Goal: Check status: Check status

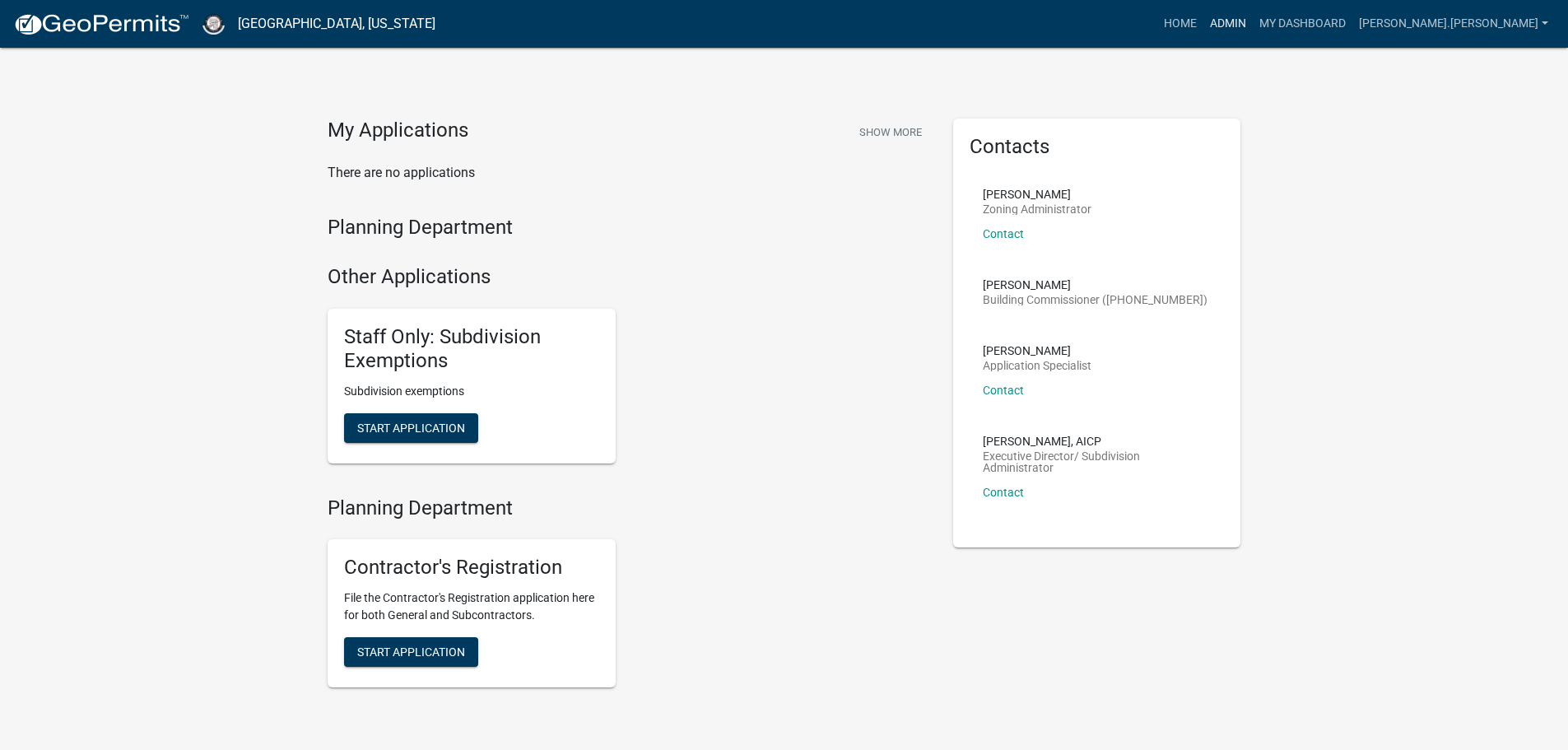
click at [1253, 15] on link "Admin" at bounding box center [1228, 24] width 50 height 31
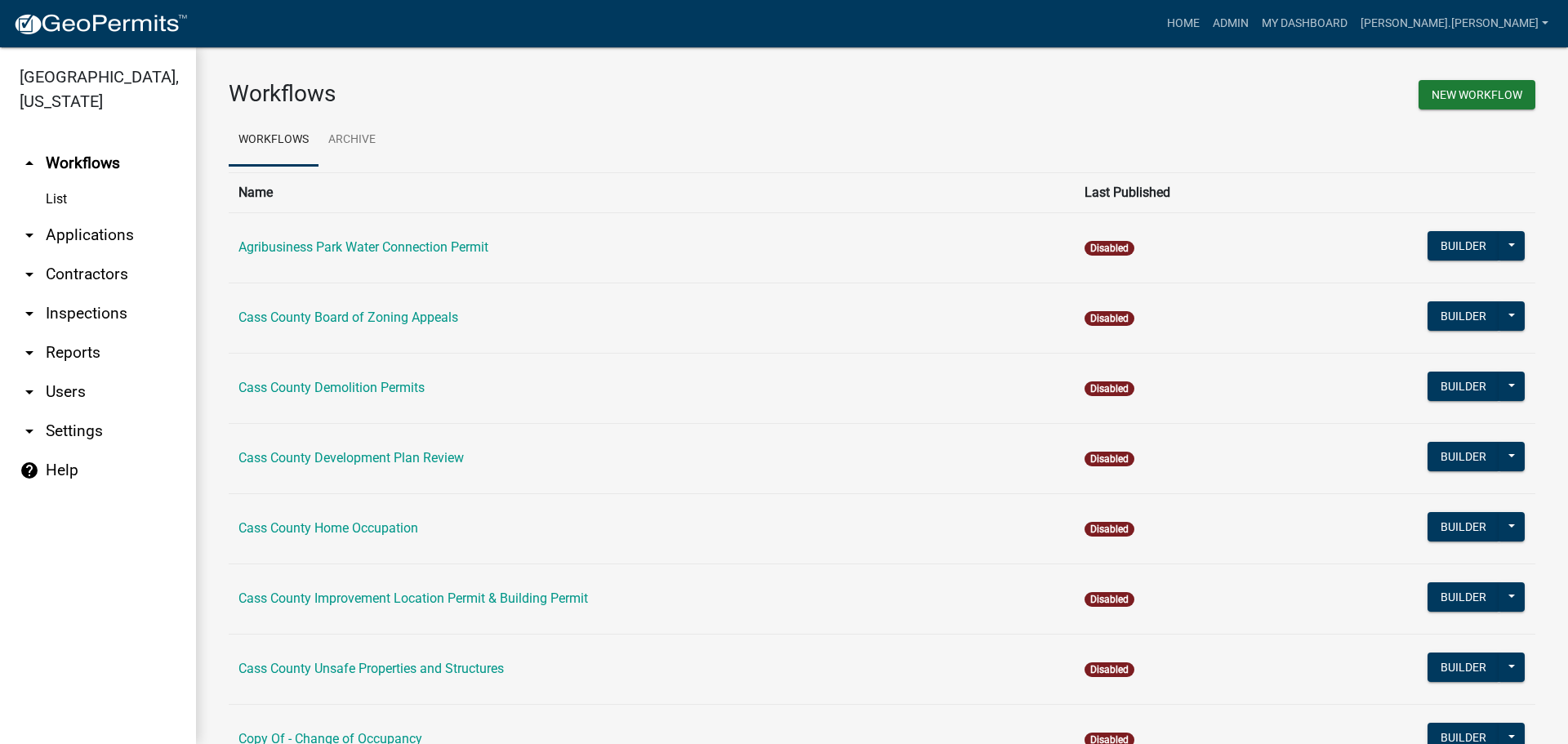
click at [86, 215] on link "arrow_drop_down Applications" at bounding box center [98, 234] width 196 height 39
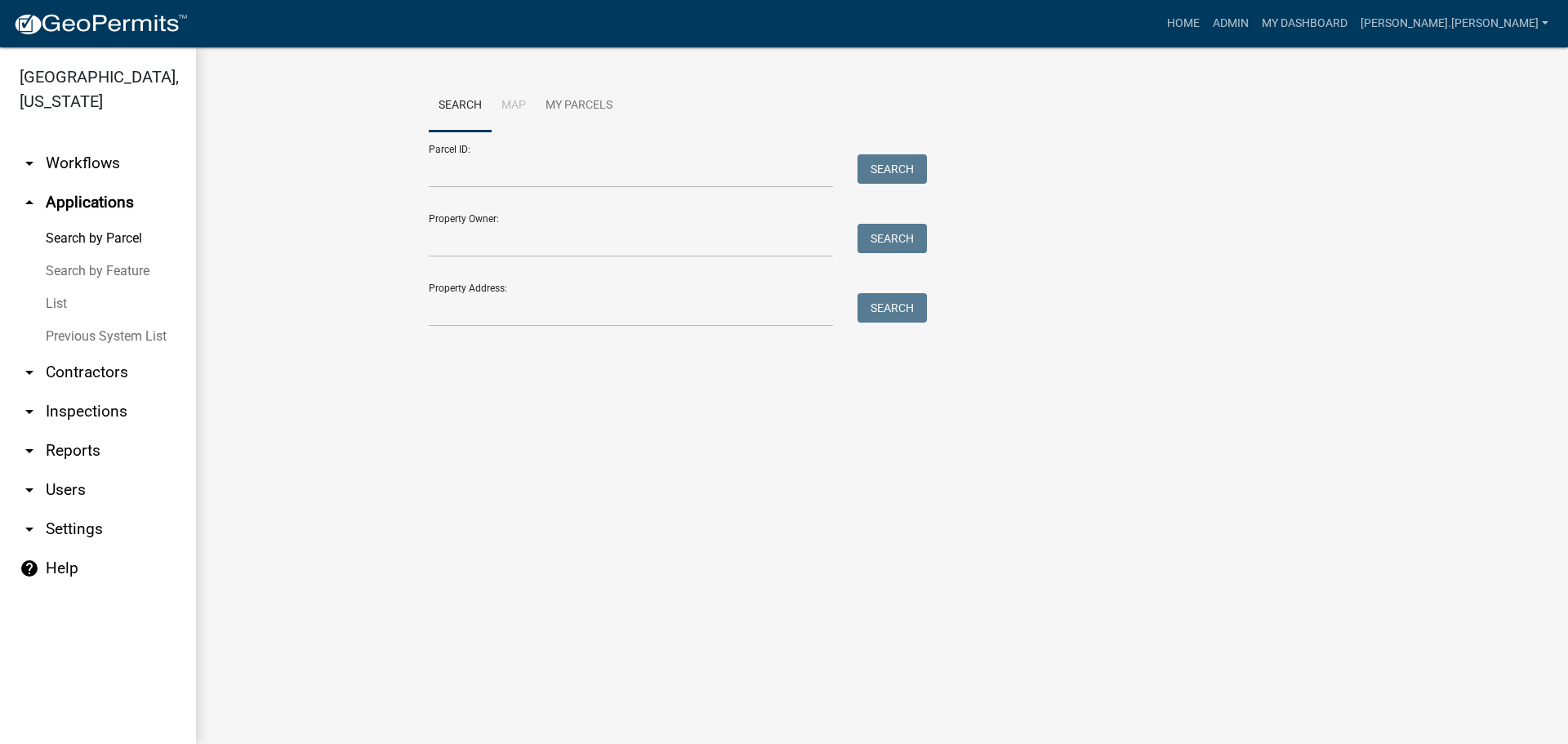
click at [58, 287] on link "List" at bounding box center [98, 304] width 196 height 33
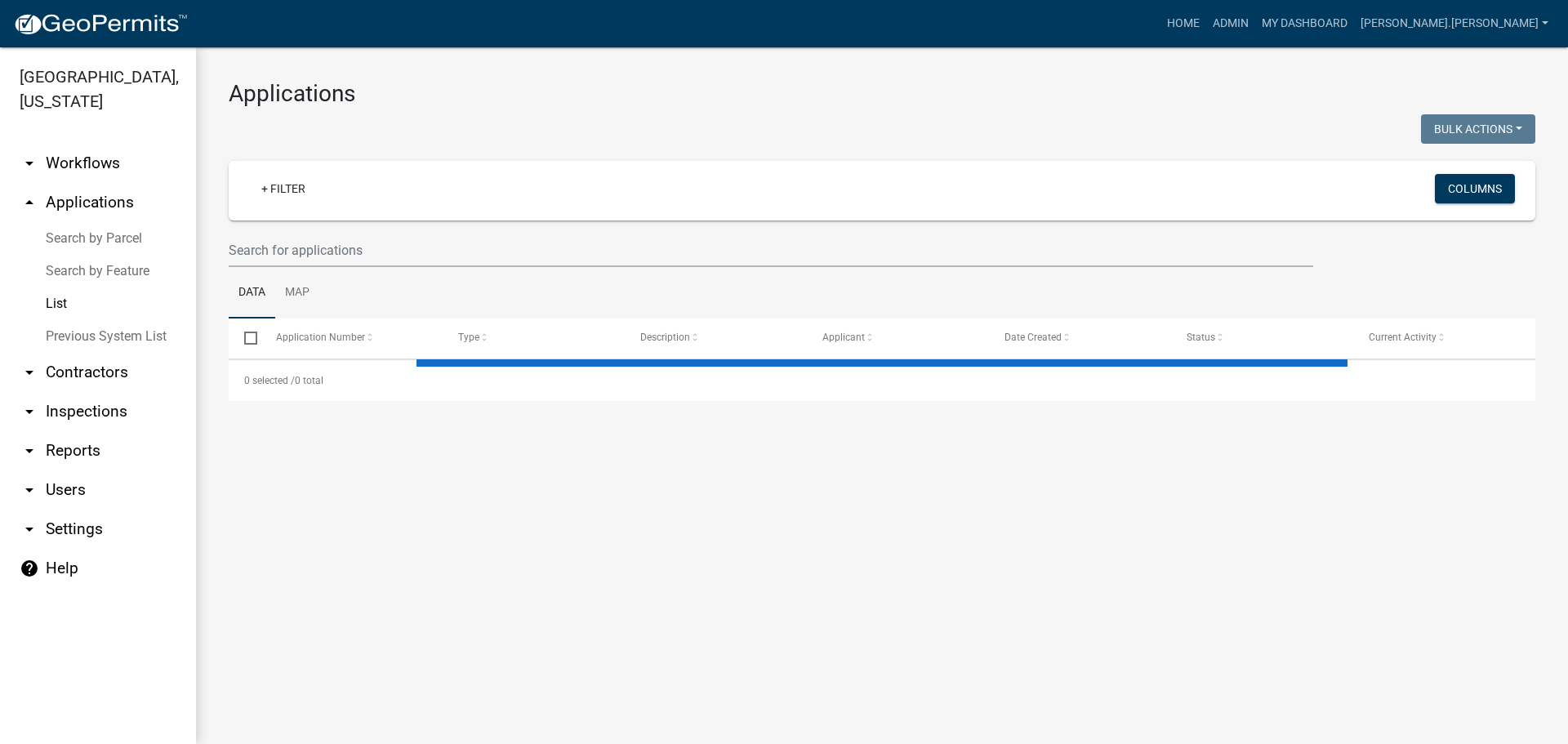
select select "3: 100"
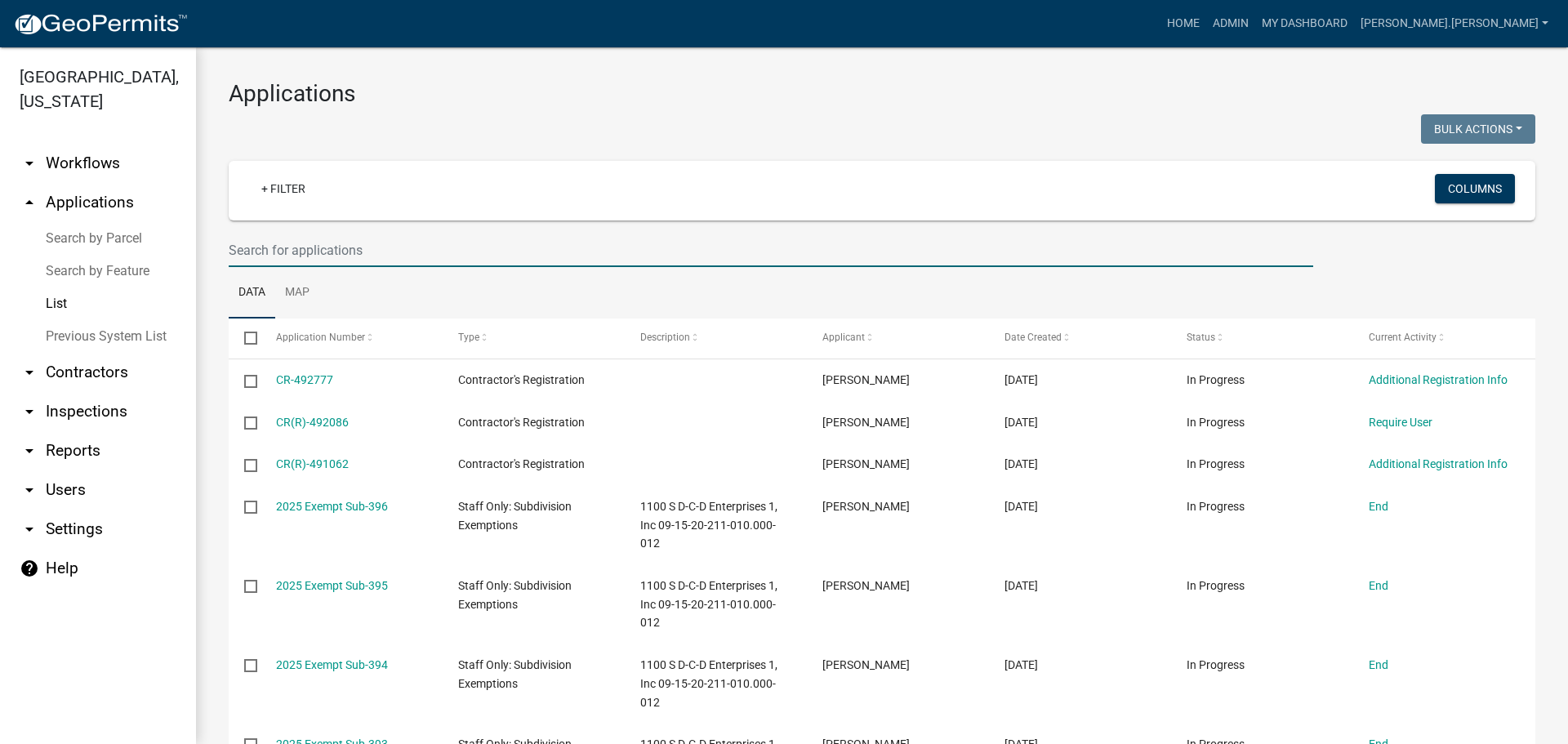
click at [336, 252] on input "text" at bounding box center [771, 250] width 1085 height 34
click at [341, 249] on input "text" at bounding box center [771, 250] width 1085 height 34
type input "[PERSON_NAME]"
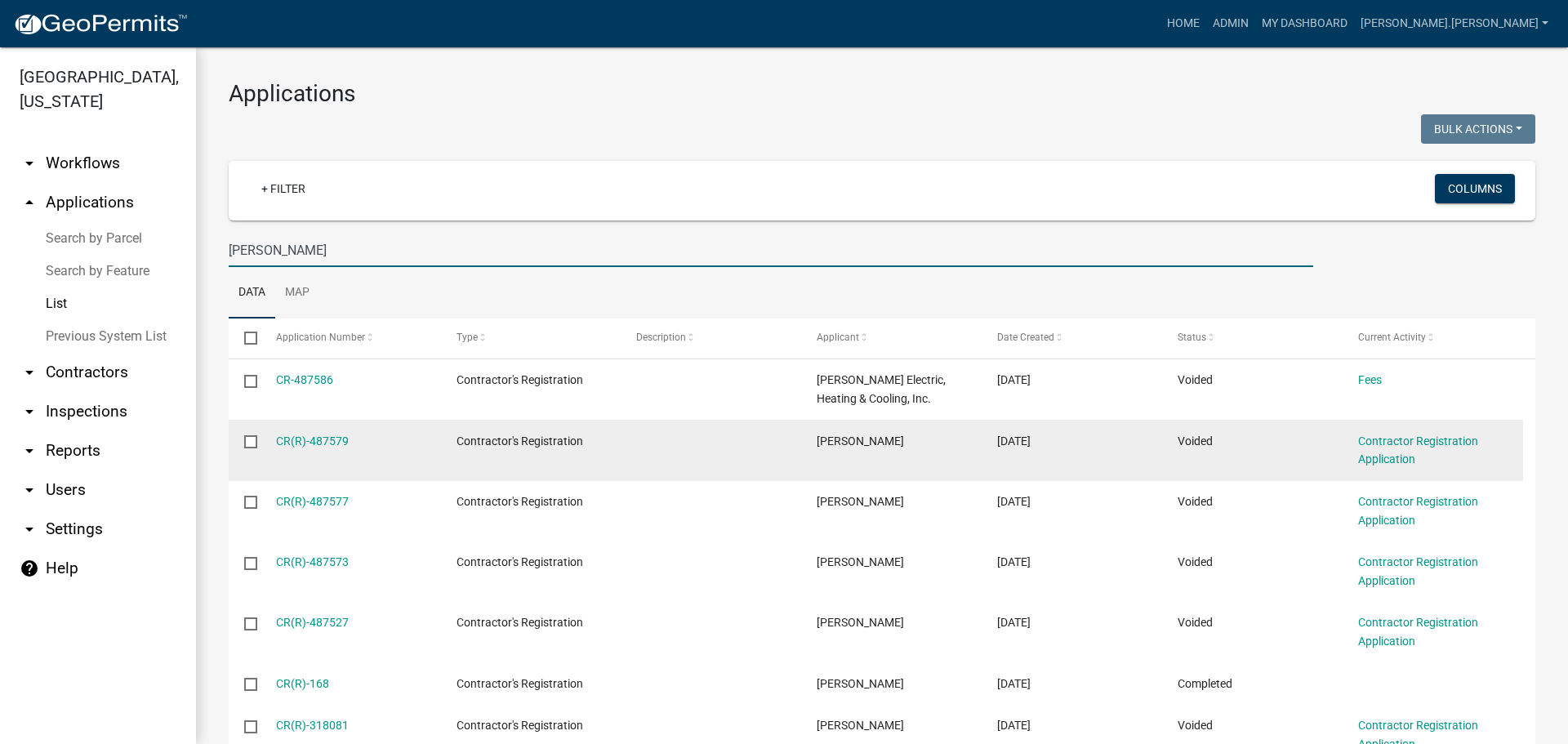
scroll to position [163, 0]
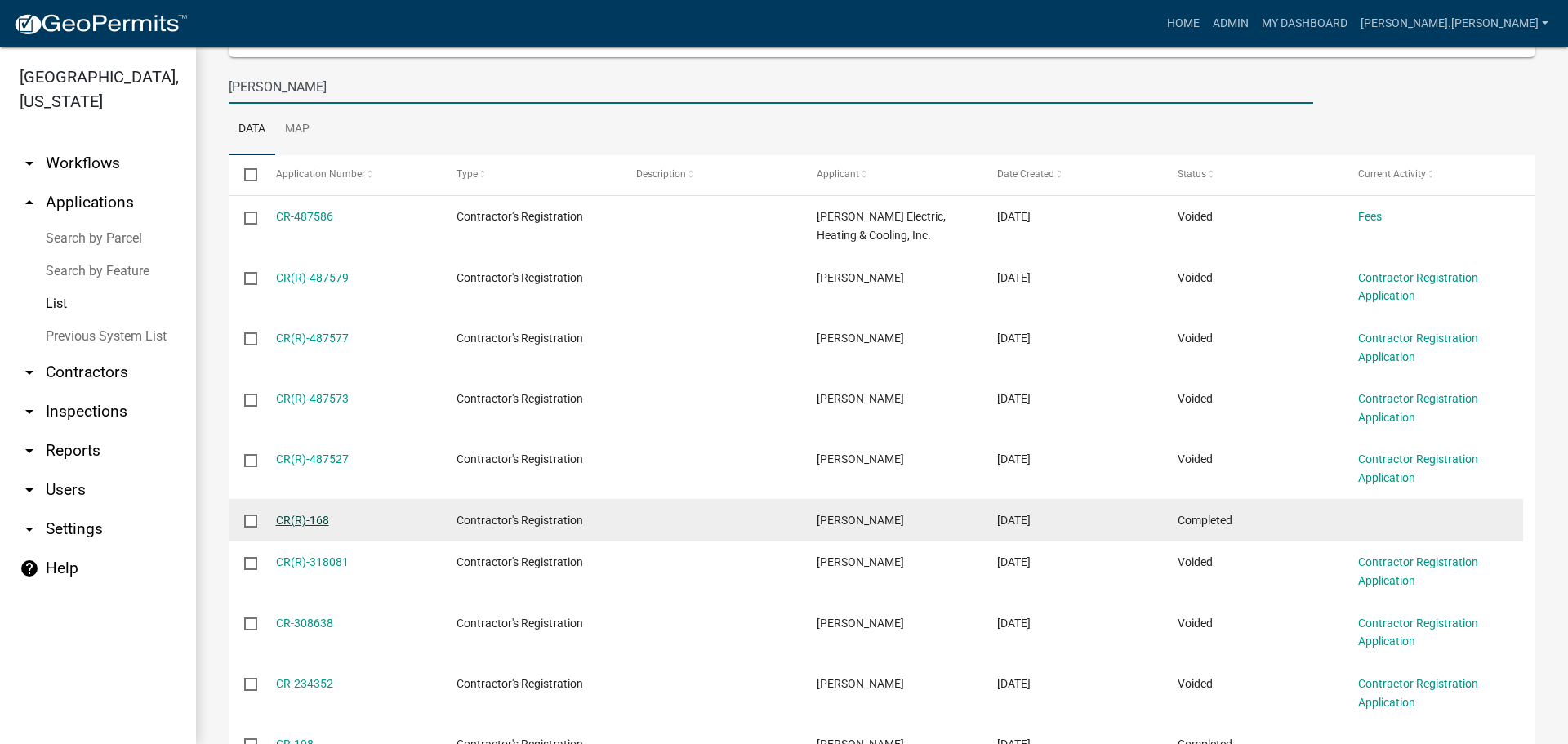
click at [327, 520] on link "CR(R)-168" at bounding box center [303, 520] width 53 height 13
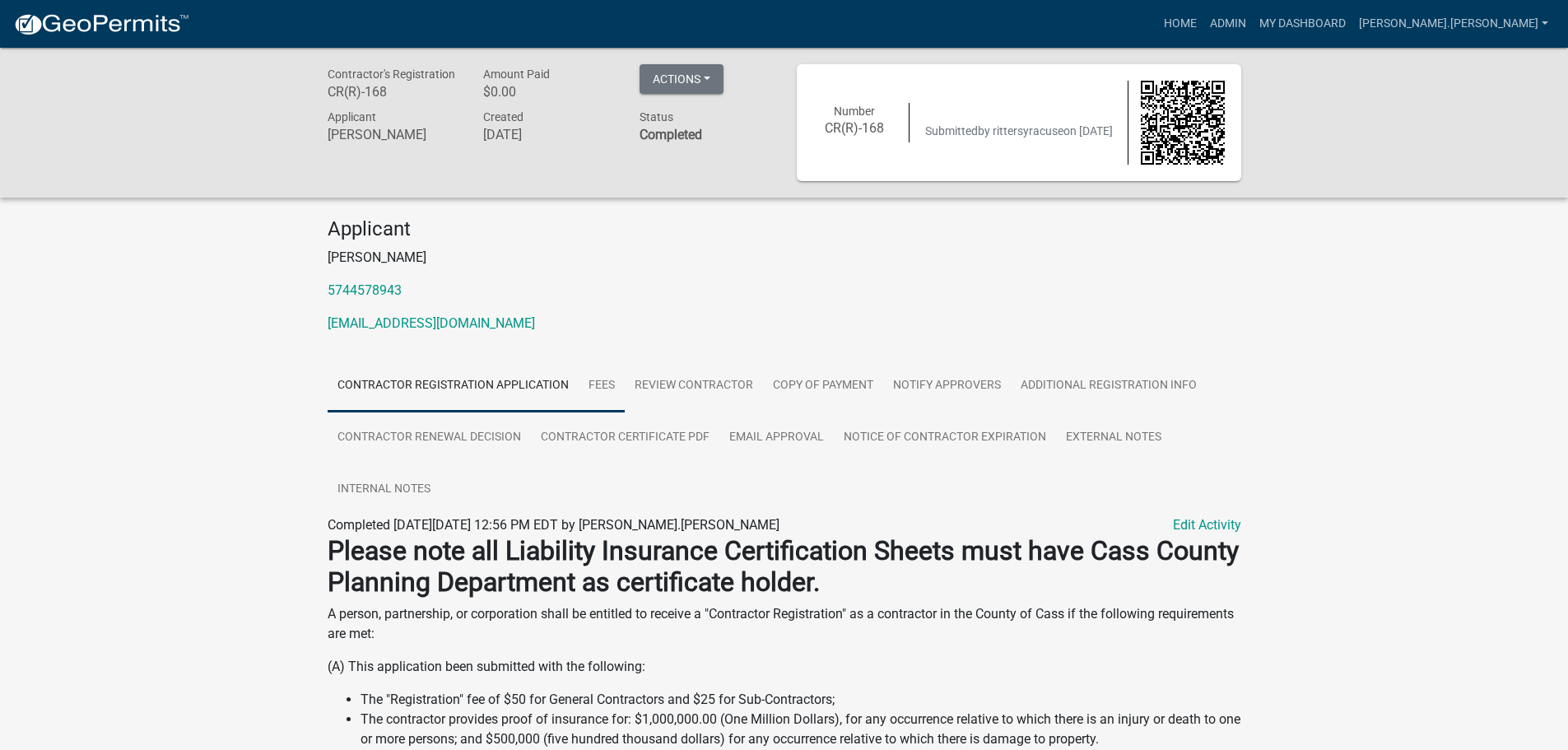
click at [606, 389] on link "Fees" at bounding box center [602, 385] width 46 height 52
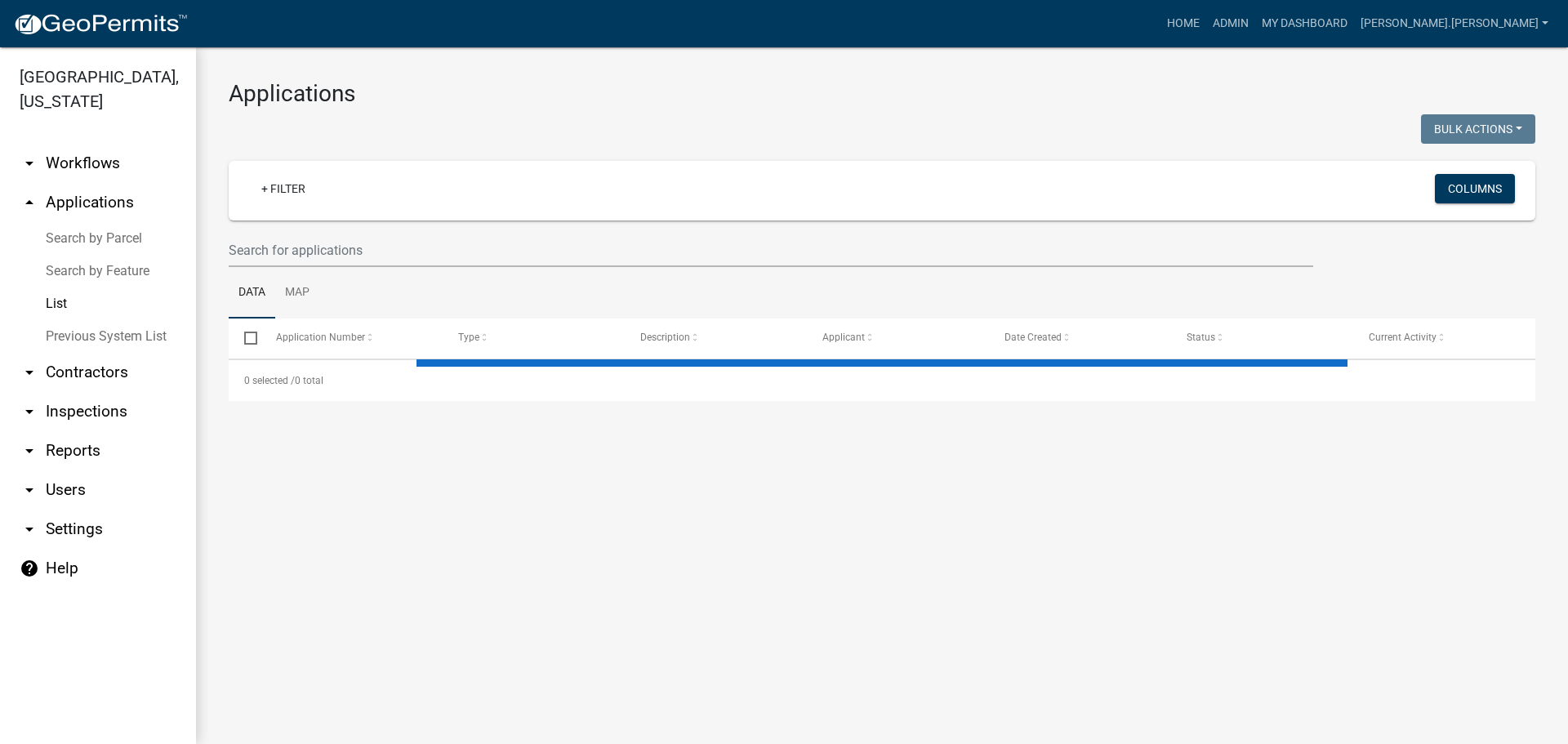
select select "3: 100"
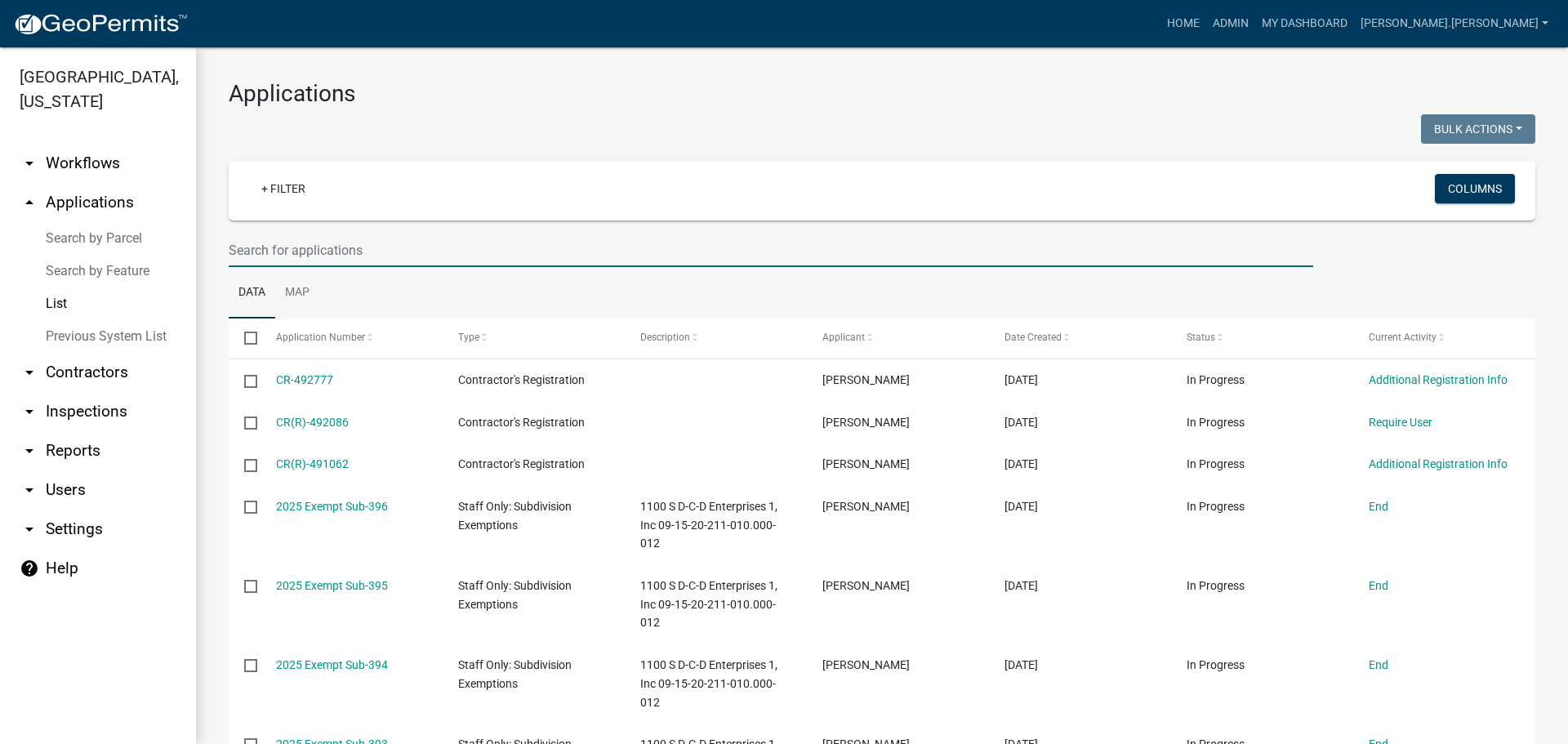
click at [348, 254] on input "text" at bounding box center [771, 250] width 1085 height 34
type input "[PERSON_NAME]"
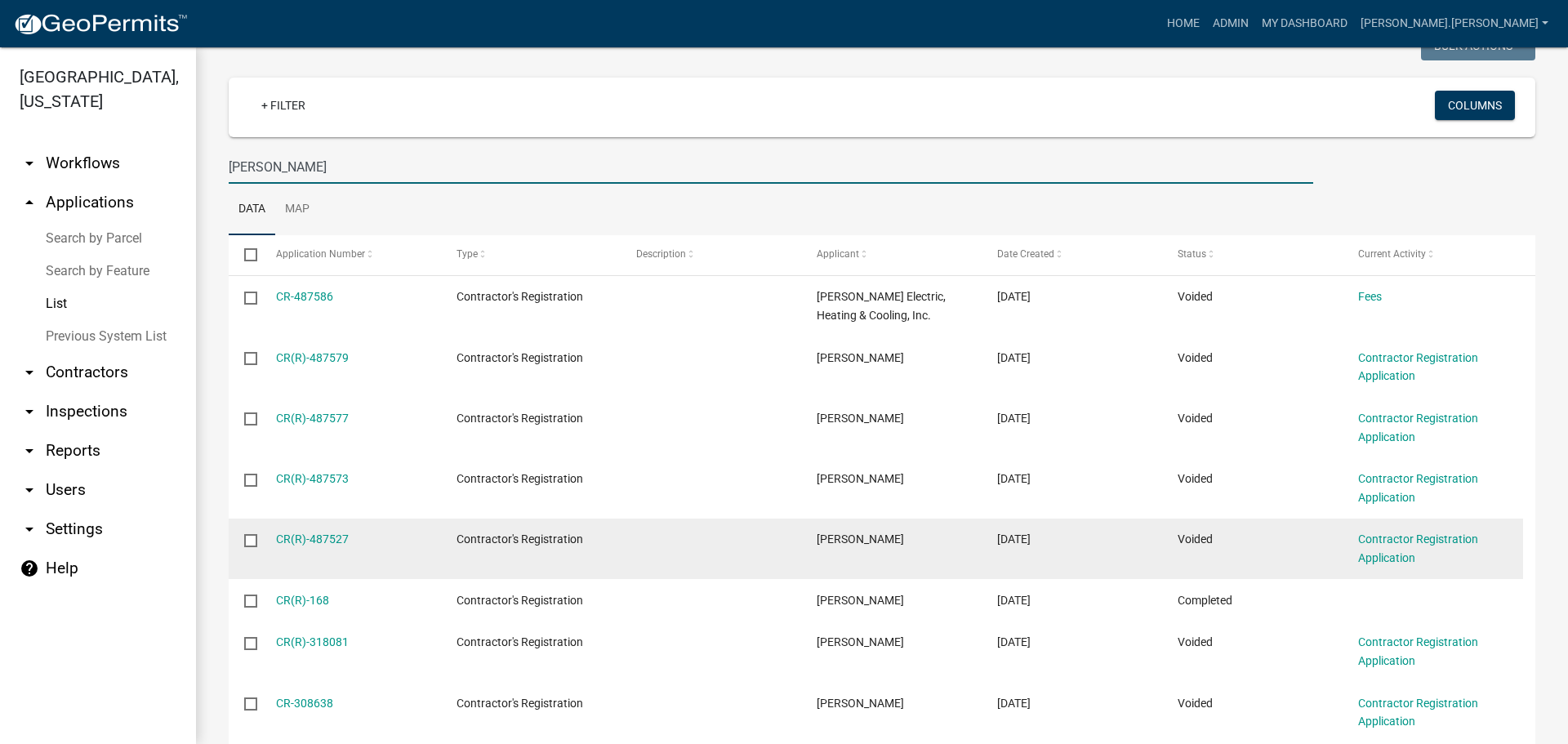
scroll to position [82, 0]
